Goal: Task Accomplishment & Management: Use online tool/utility

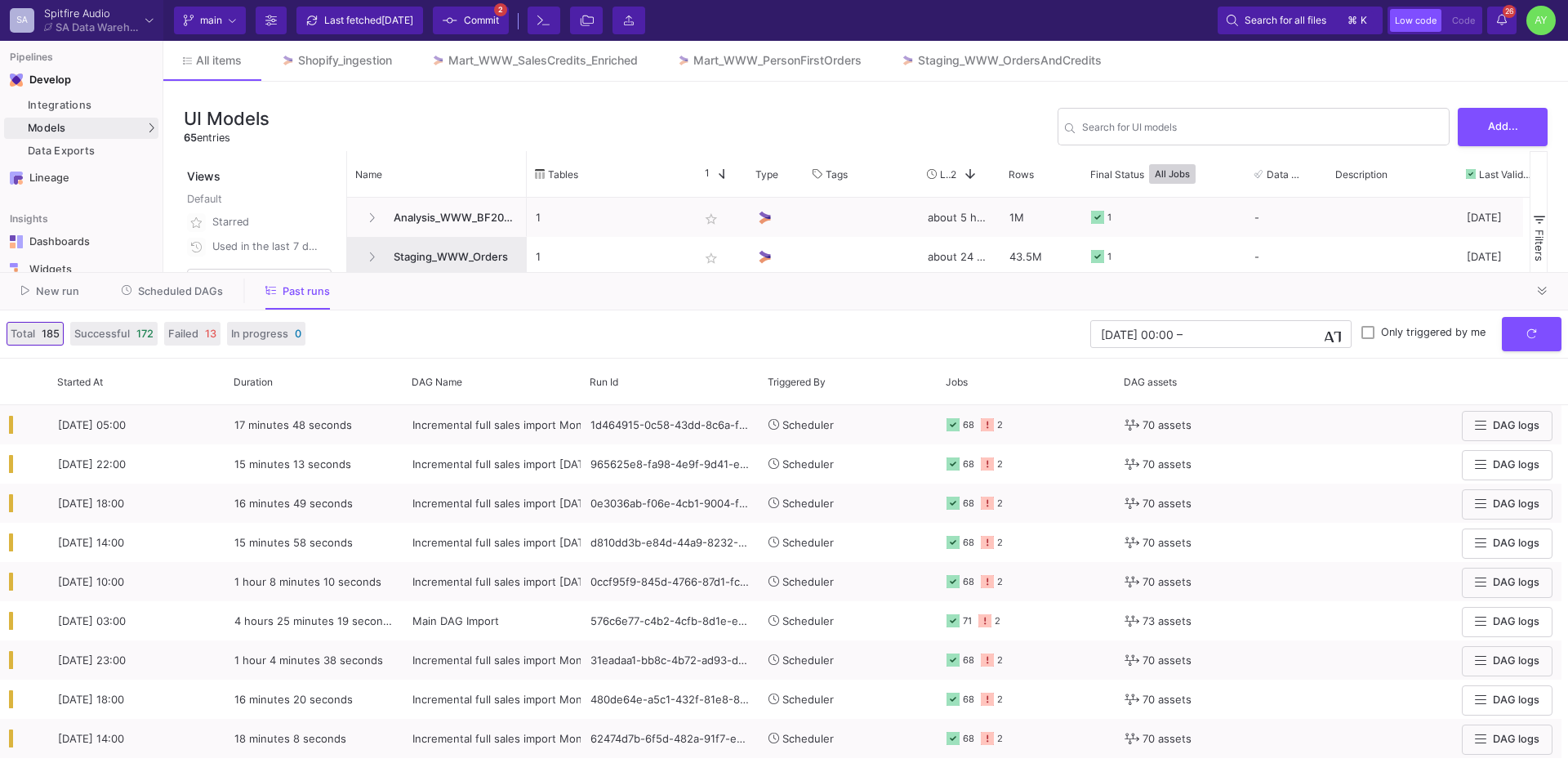
click at [168, 295] on span "Scheduled DAGs" at bounding box center [180, 291] width 85 height 12
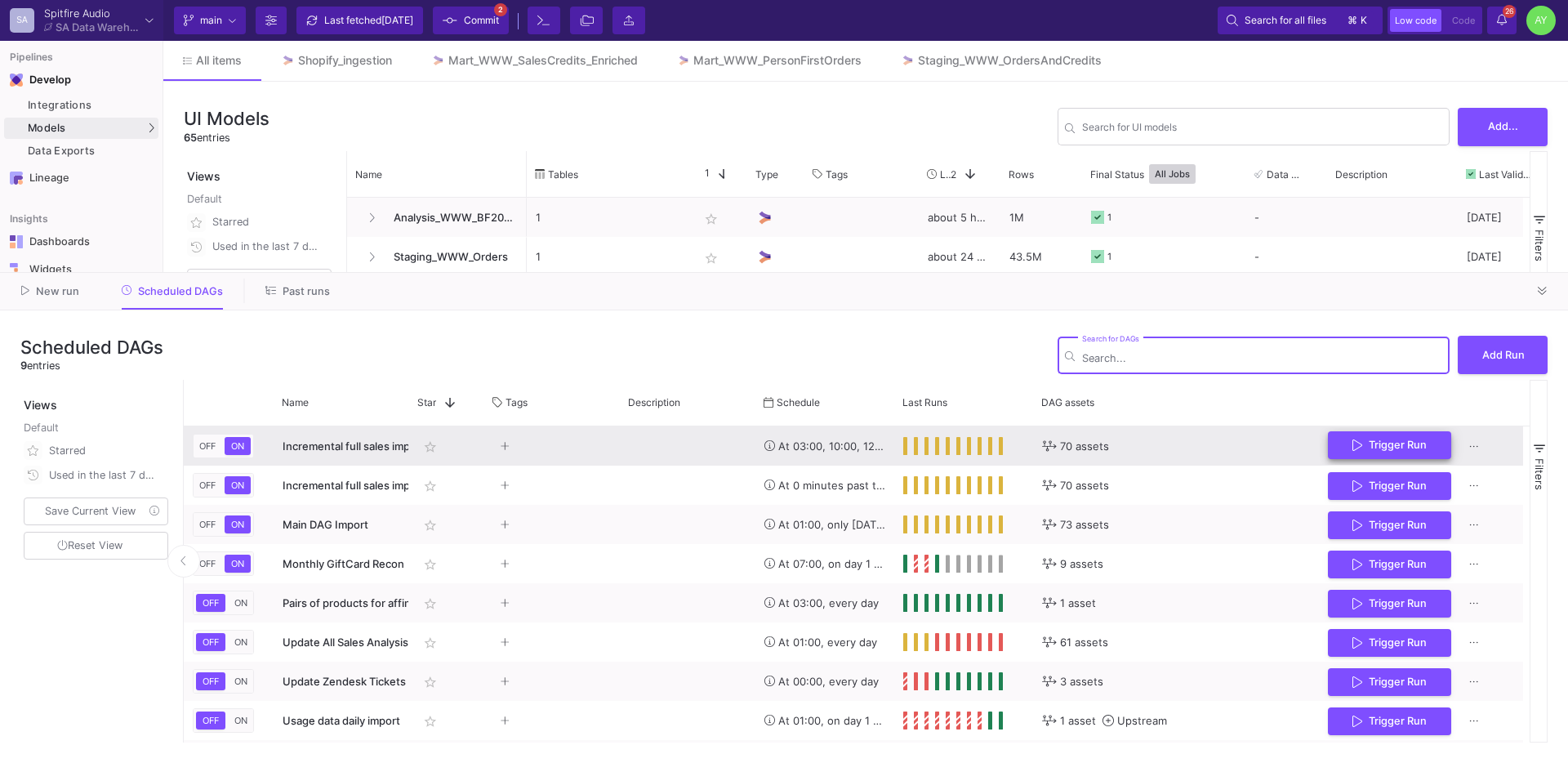
click at [1416, 451] on button "Trigger Run" at bounding box center [1388, 445] width 123 height 28
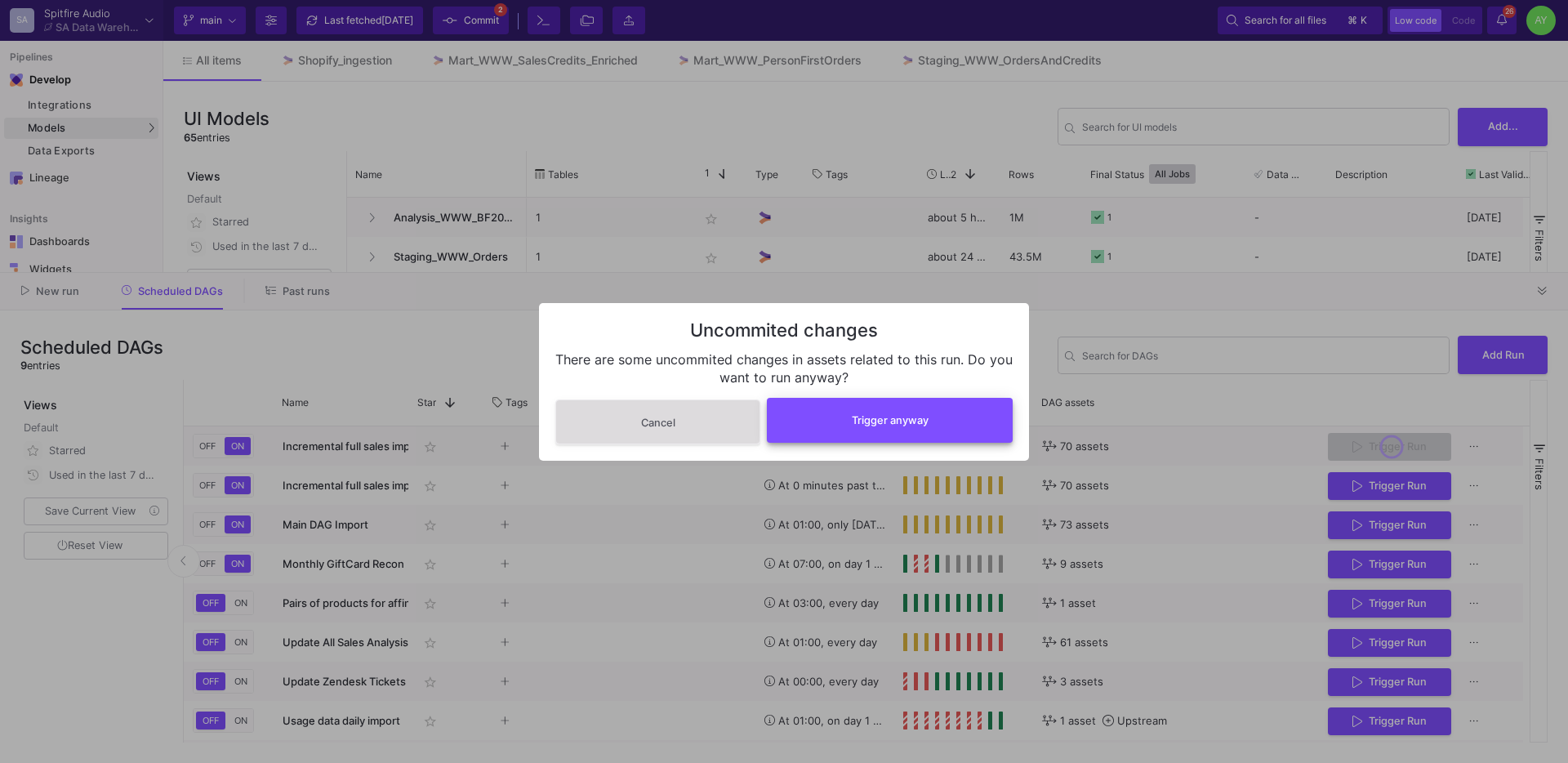
click at [876, 426] on span "Trigger anyway" at bounding box center [890, 419] width 77 height 12
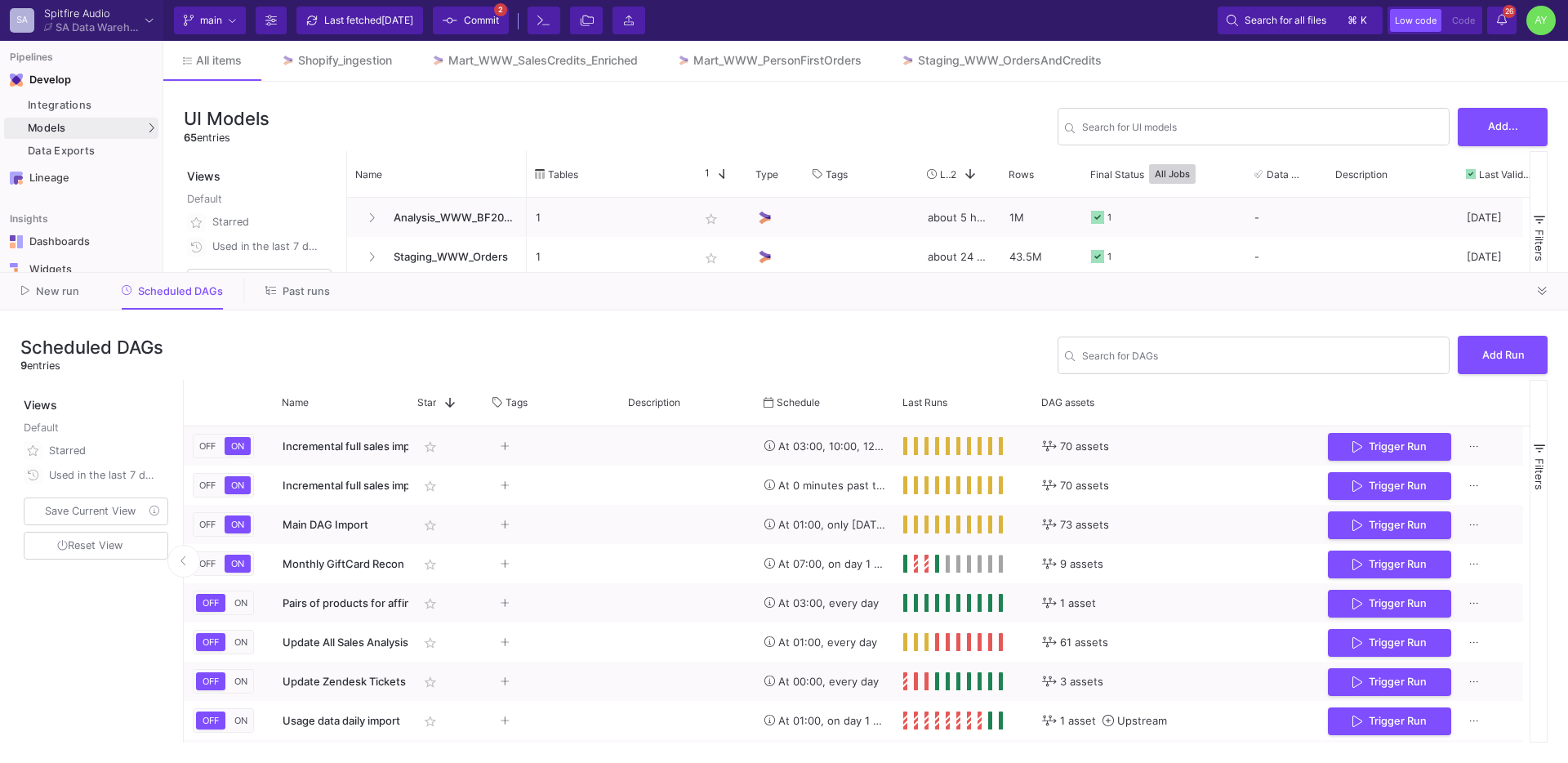
click at [314, 292] on span "Past runs" at bounding box center [306, 291] width 47 height 12
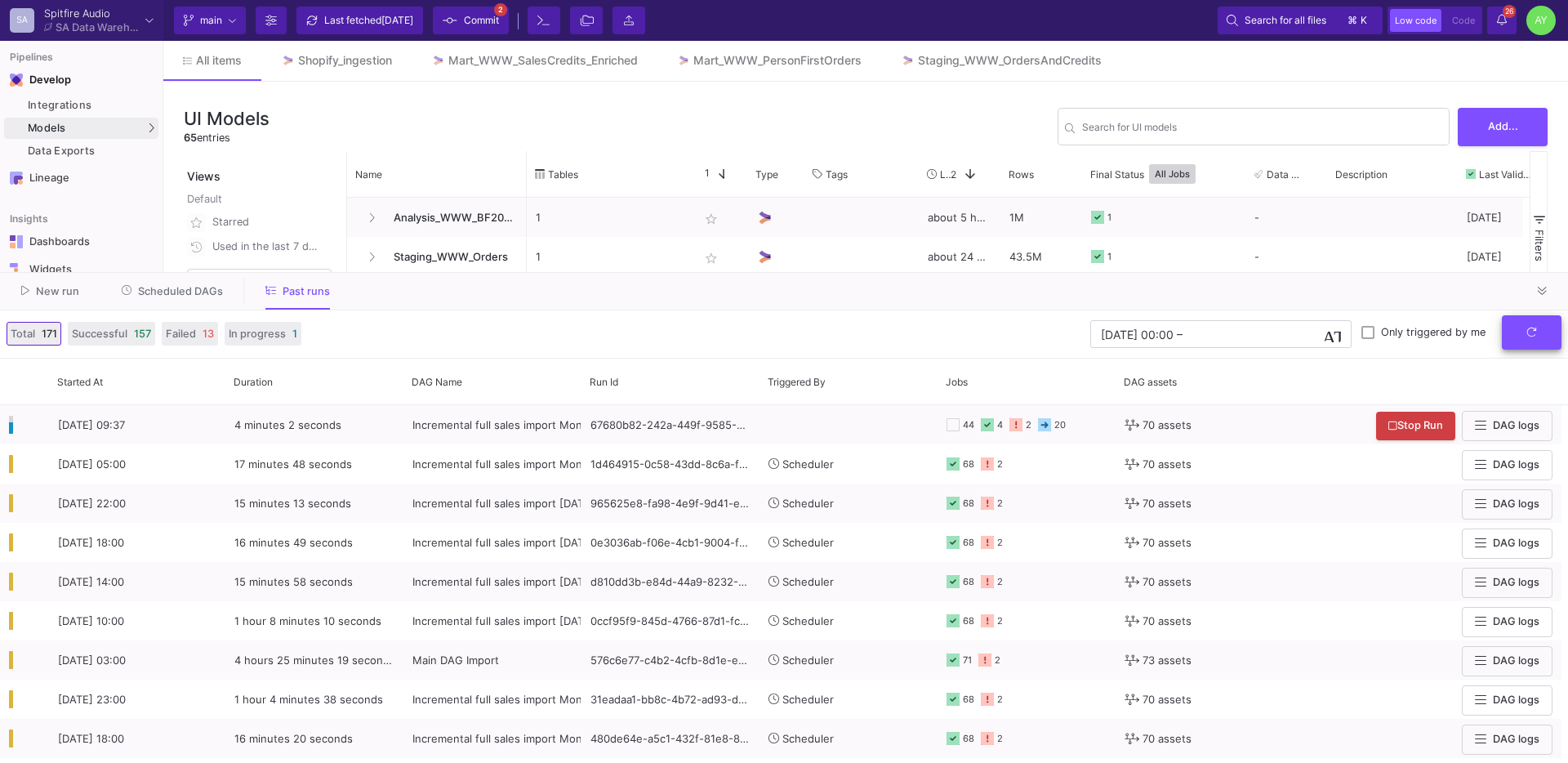
click at [1517, 331] on button "submit" at bounding box center [1531, 333] width 59 height 36
click at [1522, 335] on button "submit" at bounding box center [1531, 333] width 59 height 36
click at [1527, 335] on icon "submit" at bounding box center [1532, 332] width 11 height 11
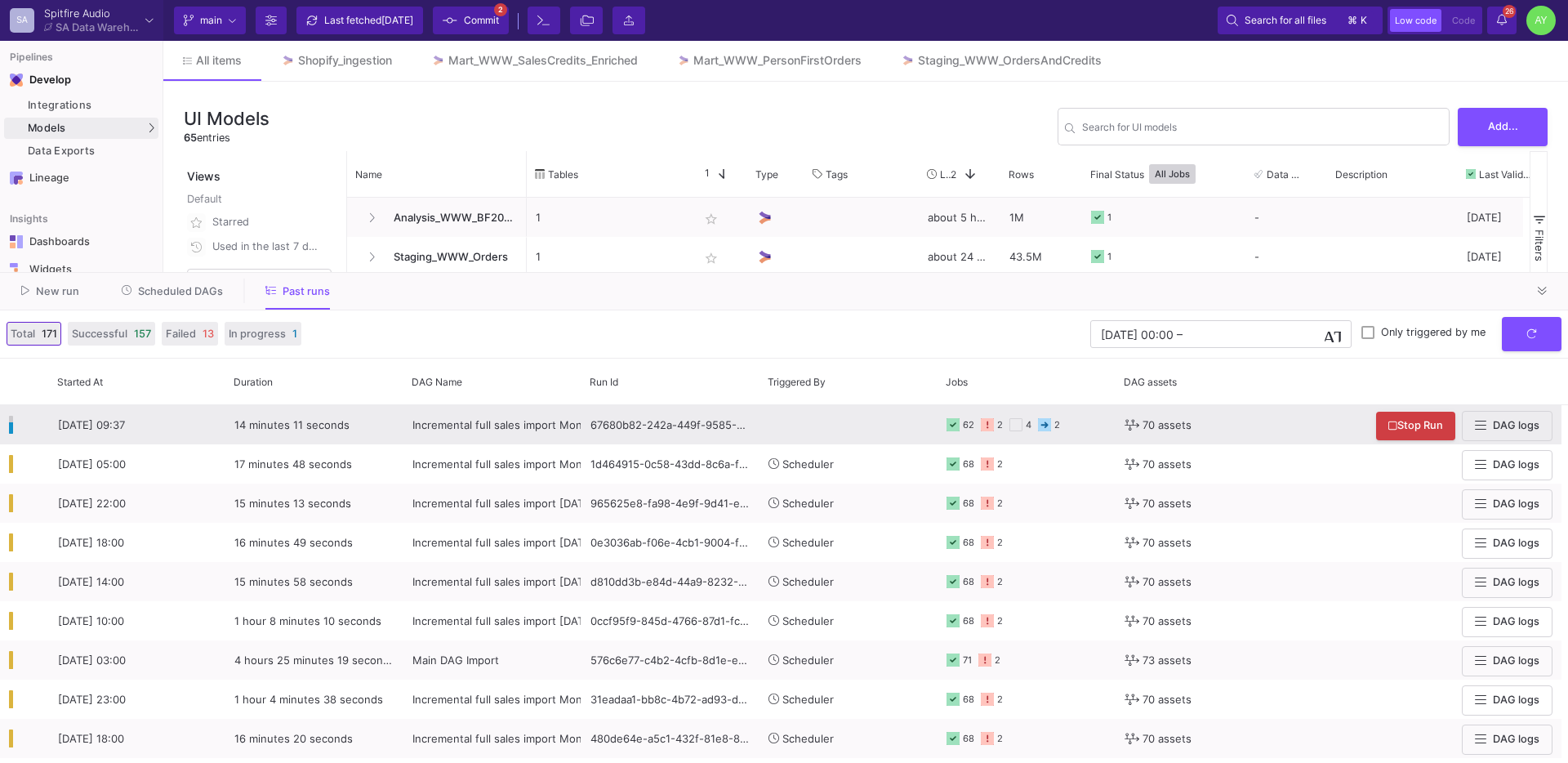
click at [802, 424] on y42-orchestration-triggered-by at bounding box center [849, 424] width 160 height 37
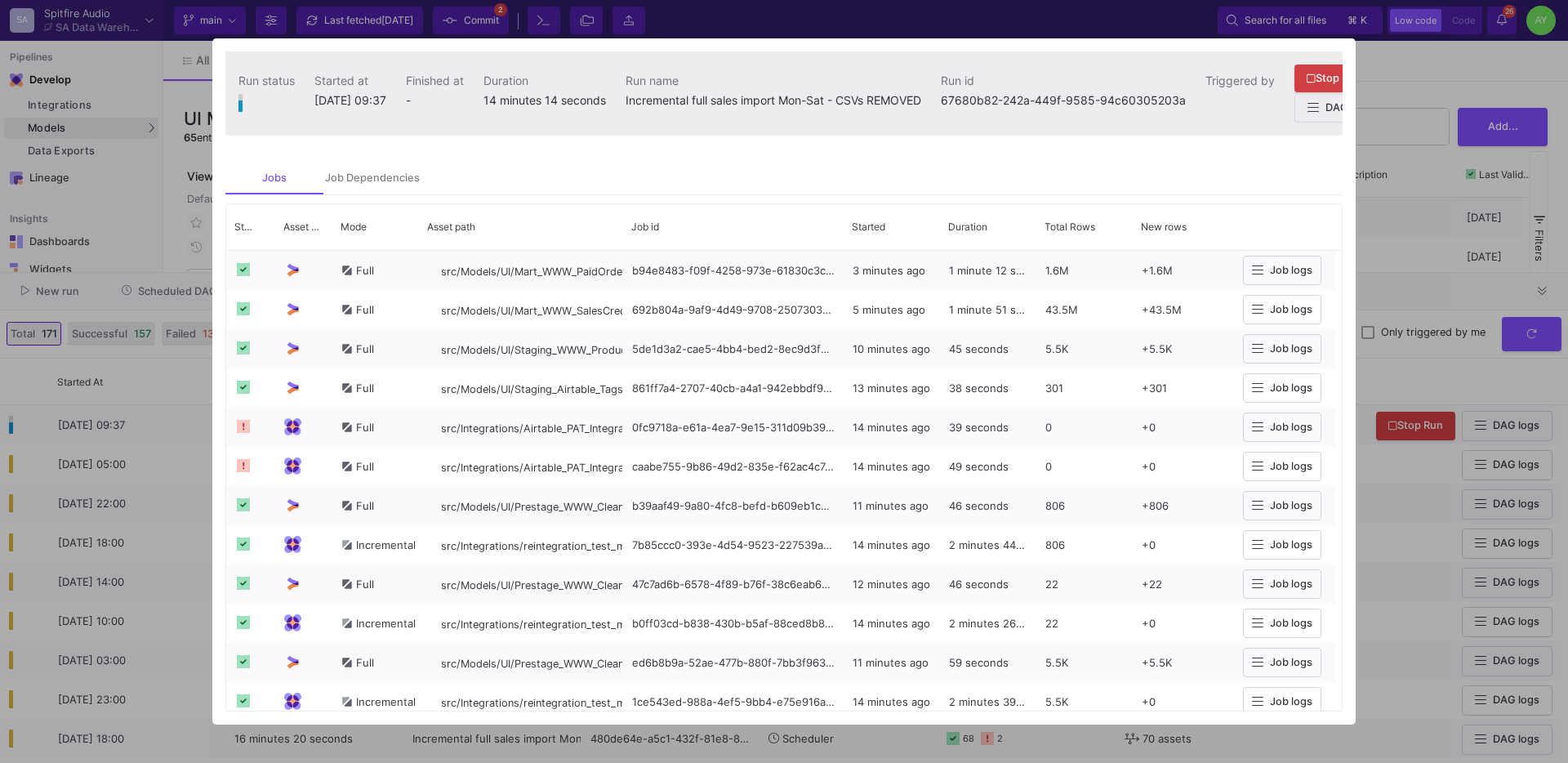
click at [1395, 260] on div at bounding box center [784, 381] width 1568 height 763
